Goal: Information Seeking & Learning: Learn about a topic

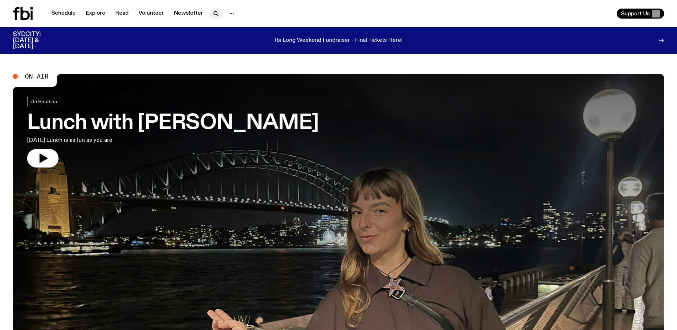
click at [215, 13] on icon "button" at bounding box center [215, 12] width 3 height 3
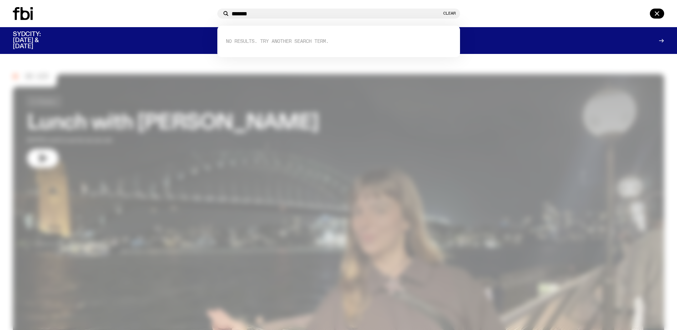
type input "*******"
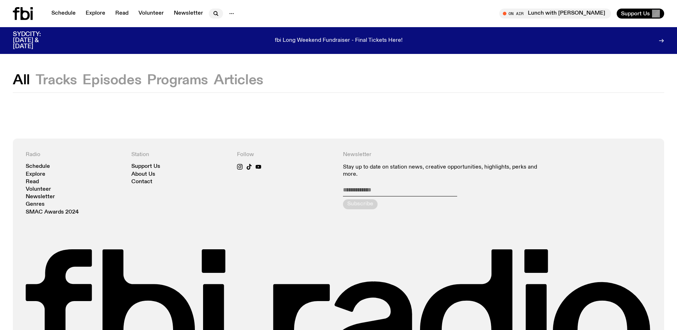
click at [213, 14] on icon "button" at bounding box center [216, 13] width 9 height 9
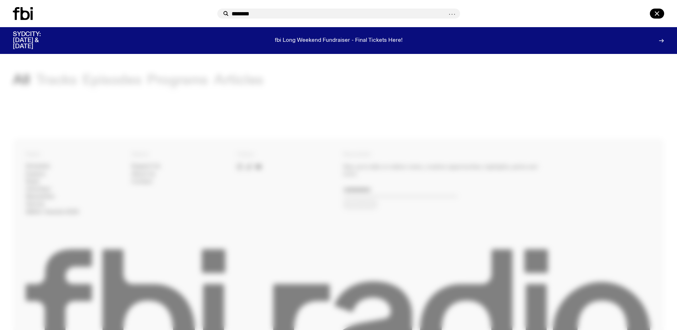
type input "********"
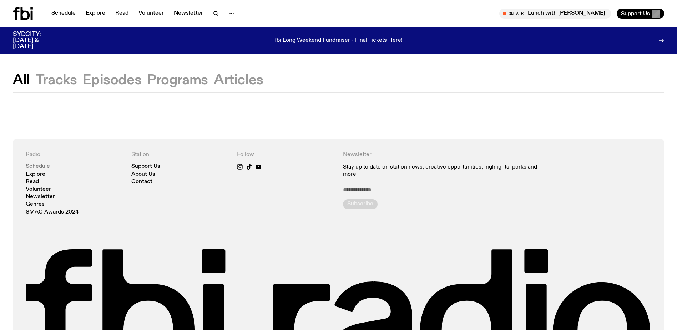
click at [38, 165] on link "Schedule" at bounding box center [38, 166] width 24 height 5
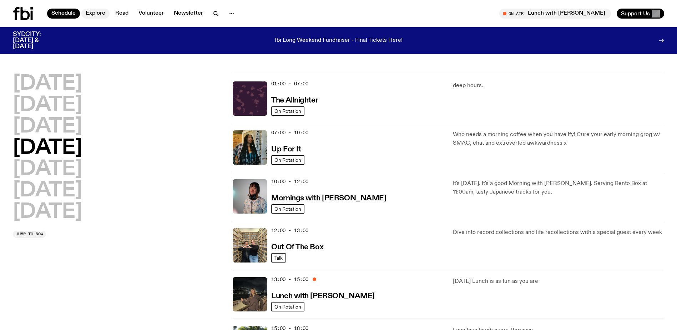
click at [97, 14] on link "Explore" at bounding box center [95, 14] width 28 height 10
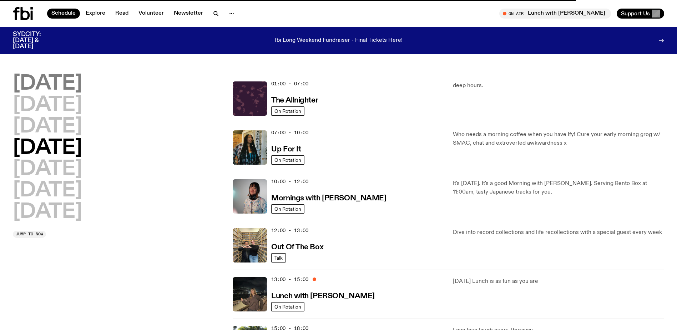
click at [33, 80] on h2 "[DATE]" at bounding box center [47, 84] width 69 height 20
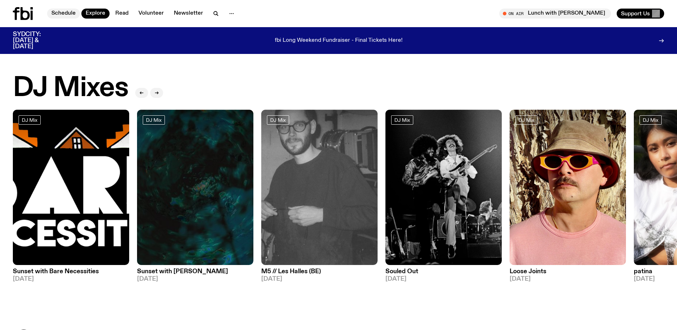
click at [55, 12] on link "Schedule" at bounding box center [63, 14] width 33 height 10
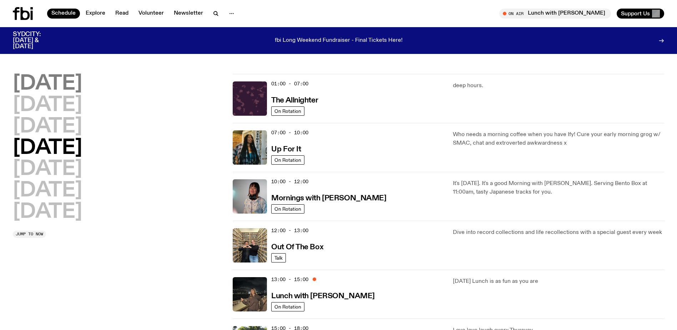
click at [66, 81] on h2 "[DATE]" at bounding box center [47, 84] width 69 height 20
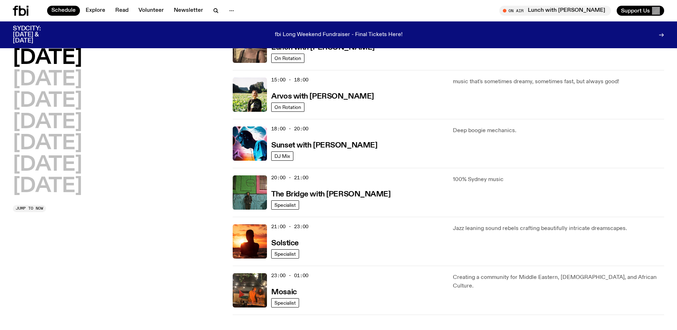
scroll to position [341, 0]
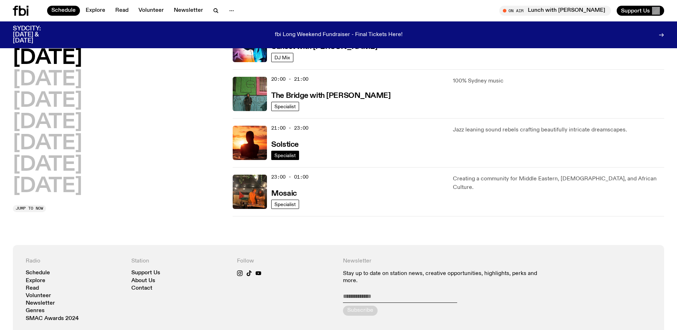
click at [280, 154] on span "Specialist" at bounding box center [284, 155] width 21 height 5
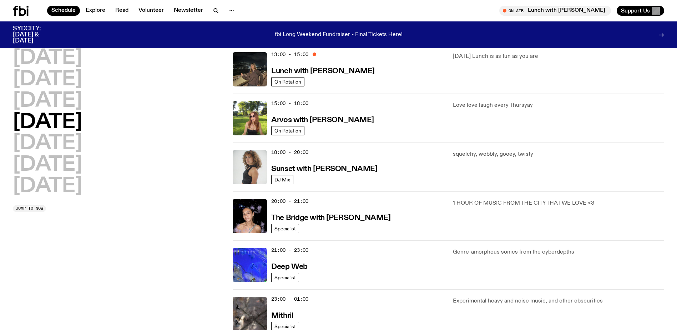
scroll to position [193, 0]
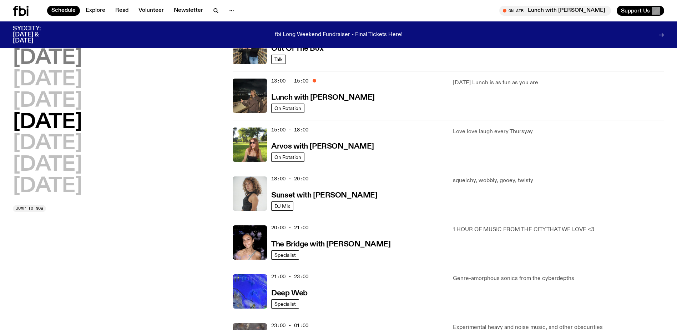
click at [52, 57] on h2 "[DATE]" at bounding box center [47, 58] width 69 height 20
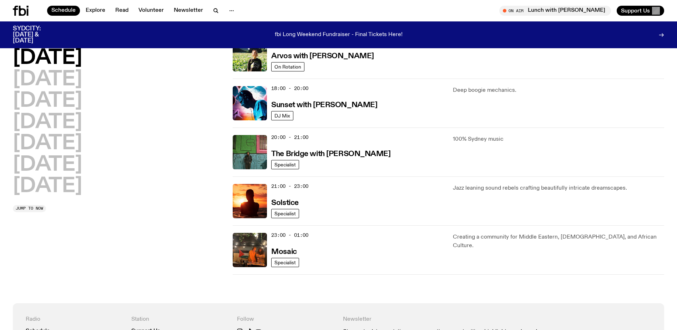
scroll to position [306, 0]
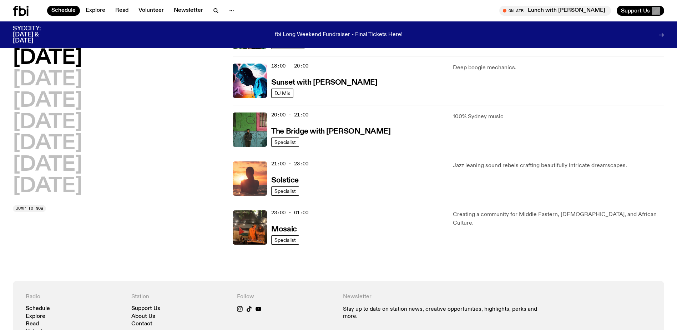
click at [244, 180] on img at bounding box center [250, 178] width 34 height 34
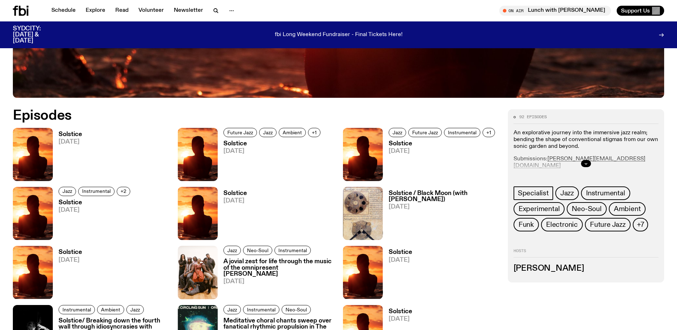
scroll to position [424, 0]
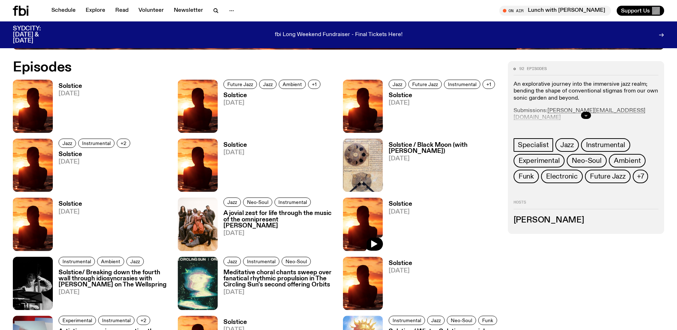
click at [363, 207] on img at bounding box center [363, 223] width 40 height 53
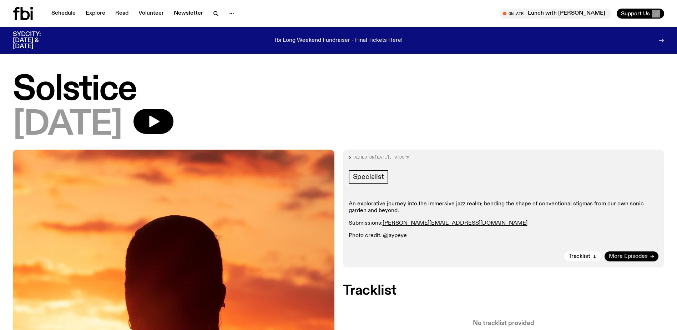
click at [619, 254] on span "More Episodes" at bounding box center [628, 256] width 39 height 5
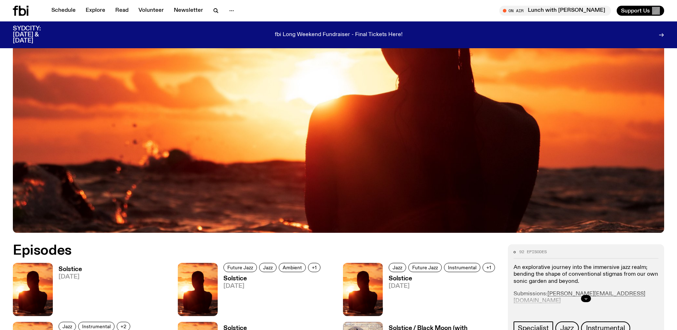
scroll to position [318, 0]
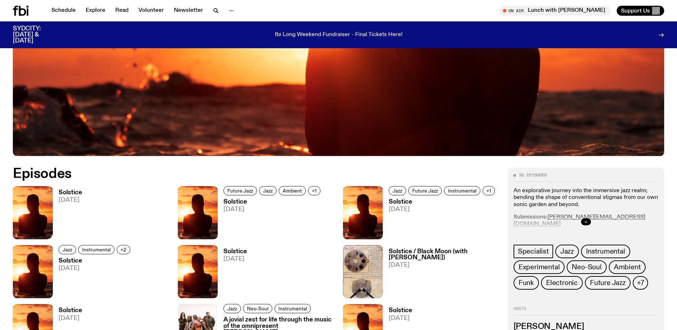
click at [69, 198] on span "[DATE]" at bounding box center [71, 200] width 24 height 6
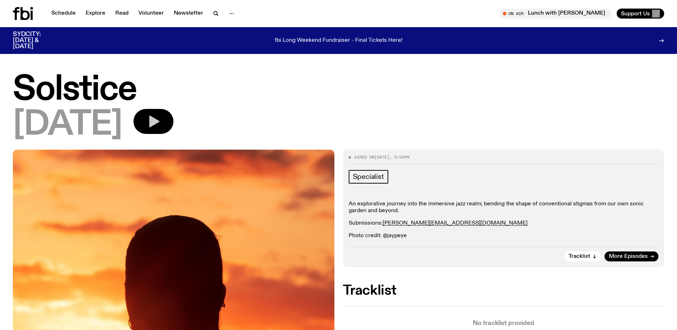
click at [160, 122] on icon "button" at bounding box center [154, 122] width 10 height 12
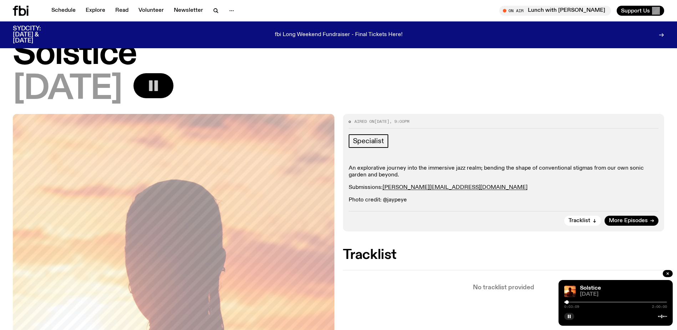
scroll to position [70, 0]
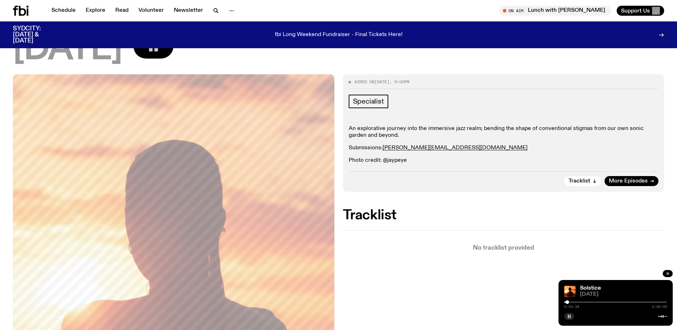
click at [567, 314] on button "button" at bounding box center [569, 316] width 10 height 7
